Goal: Information Seeking & Learning: Learn about a topic

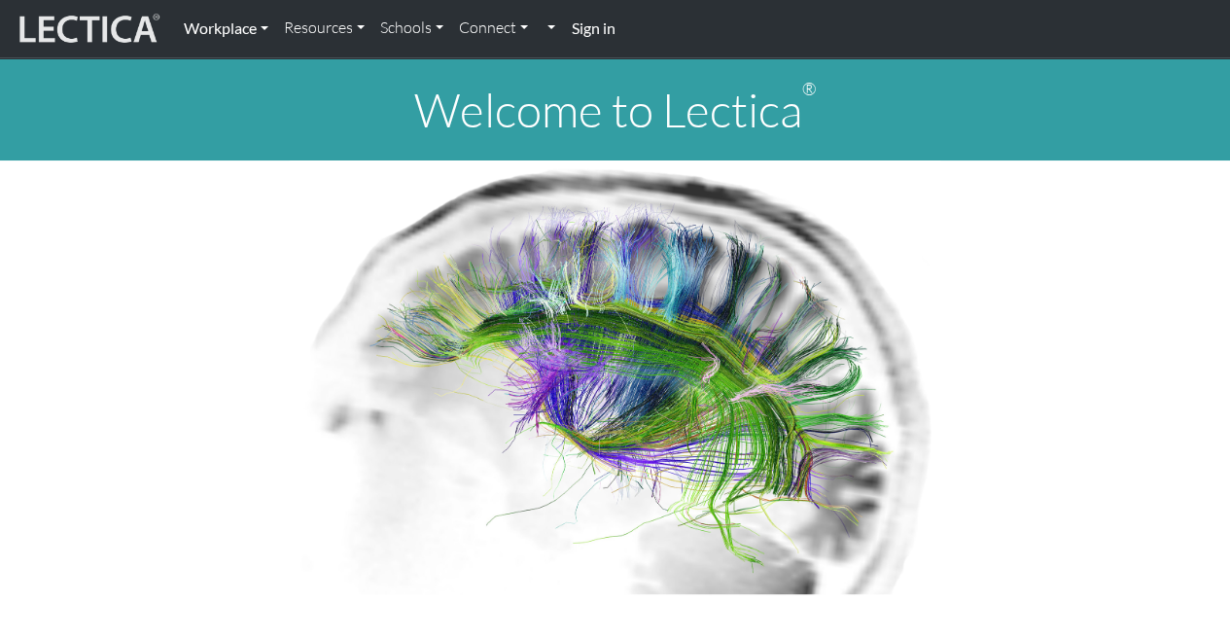
click at [228, 32] on link "Workplace" at bounding box center [226, 28] width 100 height 41
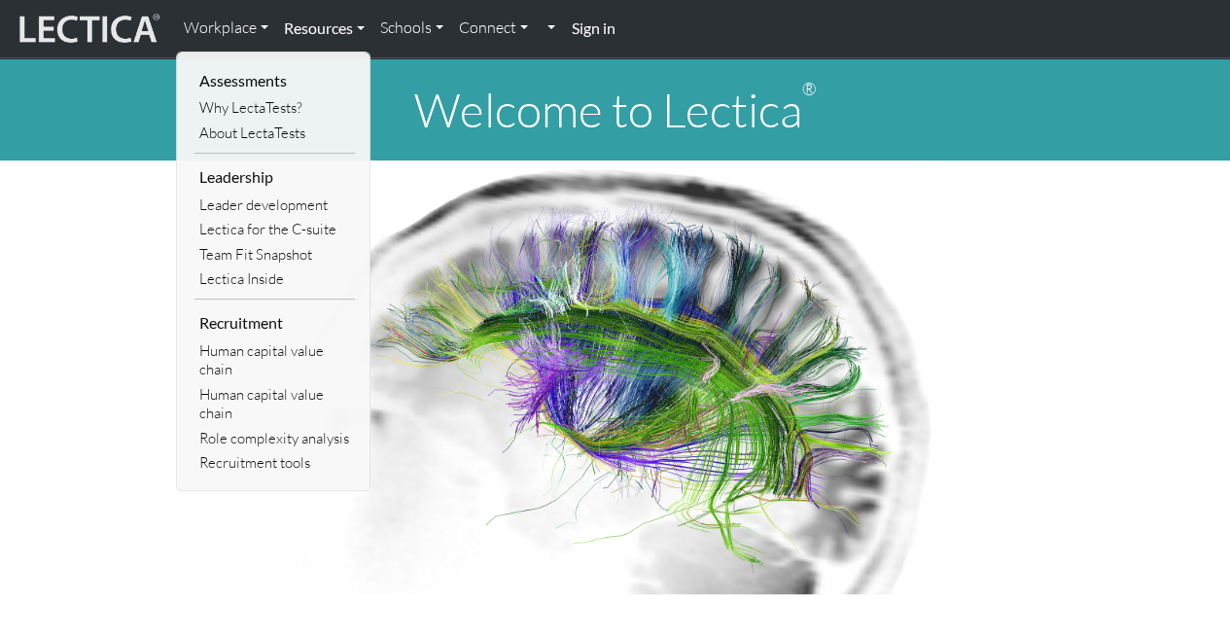
click at [326, 21] on link "Resources" at bounding box center [324, 28] width 96 height 41
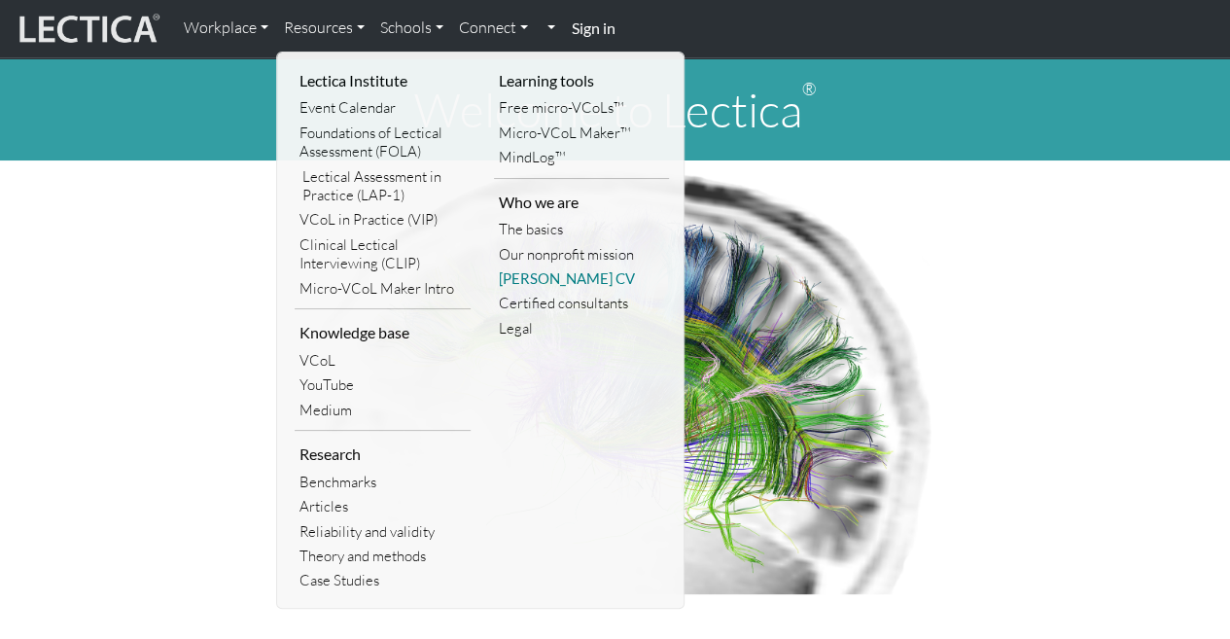
click at [540, 276] on link "[PERSON_NAME] CV" at bounding box center [582, 278] width 176 height 24
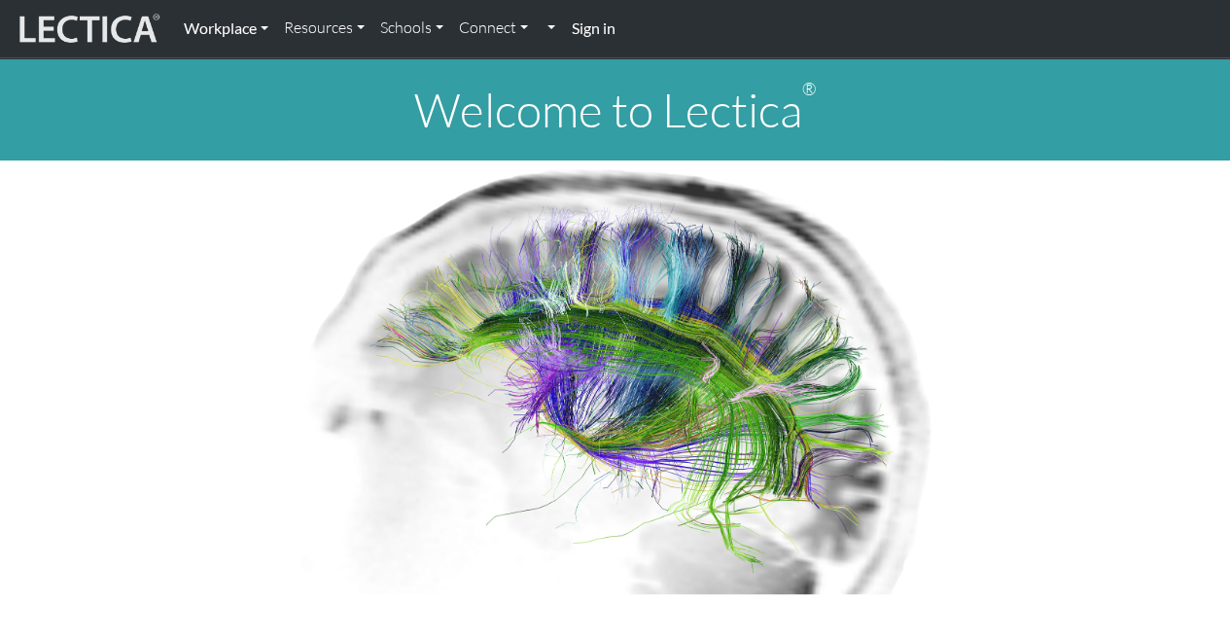
click at [235, 34] on link "Workplace" at bounding box center [226, 28] width 100 height 41
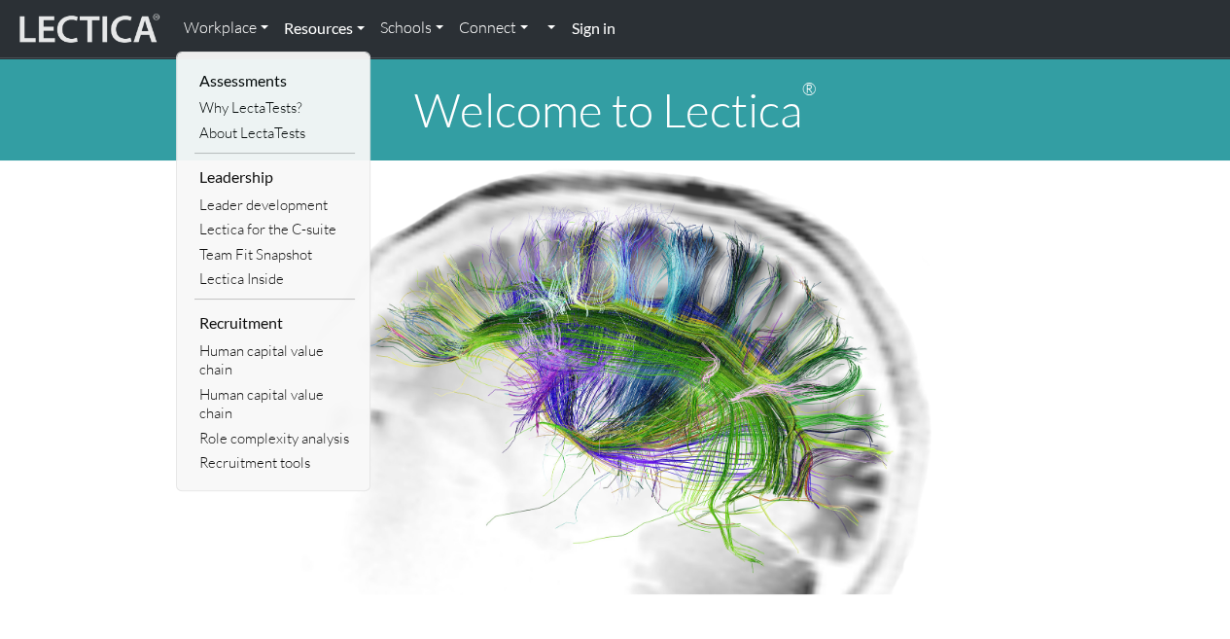
click at [332, 30] on link "Resources" at bounding box center [324, 28] width 96 height 41
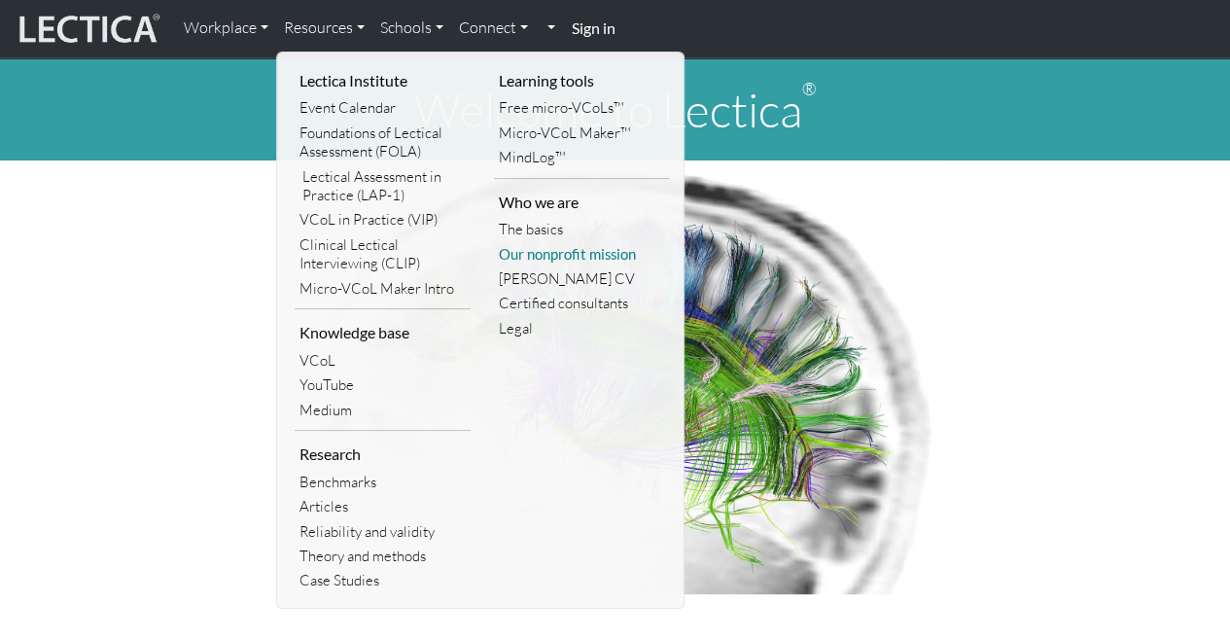
click at [564, 247] on link "Our nonprofit mission" at bounding box center [582, 254] width 176 height 24
